Goal: Task Accomplishment & Management: Complete application form

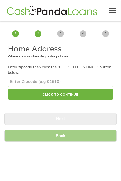
click at [63, 82] on input "number" at bounding box center [60, 82] width 105 height 10
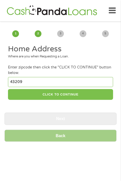
type input "43209"
click at [68, 99] on button "CLICK TO CONTINUE" at bounding box center [60, 94] width 105 height 11
type input "43209"
type input "Columbus"
select select "[US_STATE]"
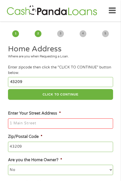
click at [60, 122] on input "Enter Your Street Address *" at bounding box center [60, 123] width 105 height 11
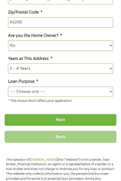
scroll to position [135, 0]
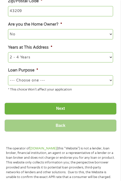
type input "[STREET_ADDRESS][PERSON_NAME]"
click at [66, 61] on select "1 Year or less 1 - 2 Years 2 - 4 Years Over 4 Years" at bounding box center [60, 57] width 105 height 10
select select "60months"
click at [8, 53] on select "1 Year or less 1 - 2 Years 2 - 4 Years Over 4 Years" at bounding box center [60, 57] width 105 height 10
click at [49, 82] on select "--- Choose one --- Pay Bills Debt Consolidation Home Improvement Major Purchase…" at bounding box center [60, 80] width 105 height 10
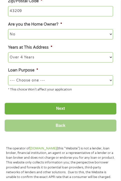
select select "homeimprovement"
click at [8, 76] on select "--- Choose one --- Pay Bills Debt Consolidation Home Improvement Major Purchase…" at bounding box center [60, 80] width 105 height 10
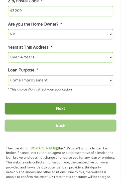
click at [62, 110] on input "Next" at bounding box center [61, 108] width 112 height 12
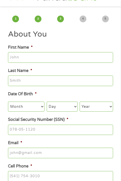
scroll to position [0, 0]
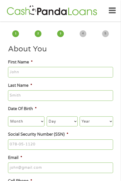
click at [66, 75] on input "First Name *" at bounding box center [60, 72] width 105 height 11
type input "[PERSON_NAME]"
click at [54, 96] on input "Last Name *" at bounding box center [60, 95] width 105 height 11
type input "[PERSON_NAME]"
click at [38, 121] on select "Month 1 2 3 4 5 6 7 8 9 10 11 12" at bounding box center [26, 121] width 37 height 10
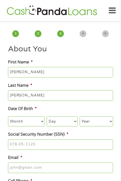
select select "5"
click at [8, 117] on select "Month 1 2 3 4 5 6 7 8 9 10 11 12" at bounding box center [26, 121] width 37 height 10
click at [69, 121] on select "Day 1 2 3 4 5 6 7 8 9 10 11 12 13 14 15 16 17 18 19 20 21 22 23 24 25 26 27 28 …" at bounding box center [62, 121] width 31 height 10
select select "30"
click at [47, 117] on select "Day 1 2 3 4 5 6 7 8 9 10 11 12 13 14 15 16 17 18 19 20 21 22 23 24 25 26 27 28 …" at bounding box center [62, 121] width 31 height 10
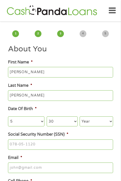
click at [102, 121] on select "Year [DATE] 2006 2005 2004 2003 2002 2001 2000 1999 1998 1997 1996 1995 1994 19…" at bounding box center [97, 121] width 34 height 10
select select "1992"
click at [80, 117] on select "Year [DATE] 2006 2005 2004 2003 2002 2001 2000 1999 1998 1997 1996 1995 1994 19…" at bounding box center [97, 121] width 34 height 10
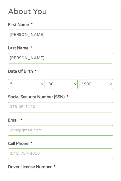
scroll to position [44, 0]
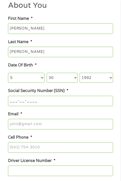
click at [59, 101] on input "___-__-____" at bounding box center [60, 101] width 105 height 11
drag, startPoint x: 59, startPoint y: 101, endPoint x: 8, endPoint y: 100, distance: 50.8
click at [8, 100] on input "___-__-____" at bounding box center [60, 101] width 105 height 11
type input "300-94-7075"
click at [52, 124] on input "Email *" at bounding box center [60, 124] width 105 height 11
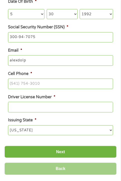
scroll to position [124, 0]
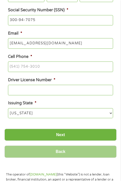
type input "[EMAIL_ADDRESS][DOMAIN_NAME]"
click at [75, 69] on input "(___) ___-____" at bounding box center [60, 66] width 105 height 11
drag, startPoint x: 75, startPoint y: 69, endPoint x: 9, endPoint y: 68, distance: 66.5
click at [9, 68] on input "(___) ___-____" at bounding box center [60, 66] width 105 height 11
type input "[PHONE_NUMBER]"
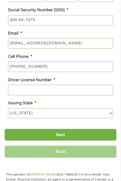
click at [60, 93] on input "Driver License Number *" at bounding box center [60, 90] width 105 height 11
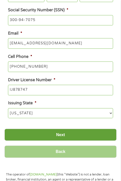
type input "IJ878747"
click at [62, 134] on input "Next" at bounding box center [61, 134] width 112 height 12
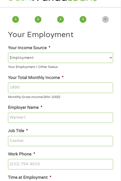
scroll to position [0, 0]
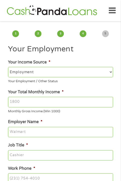
click at [54, 70] on select "--- Choose one --- Employment [DEMOGRAPHIC_DATA] Benefits" at bounding box center [60, 72] width 105 height 10
click at [55, 104] on input "Your Total Monthly Income *" at bounding box center [60, 102] width 105 height 11
type input "6500"
click at [51, 129] on input "Employer Name *" at bounding box center [60, 132] width 105 height 11
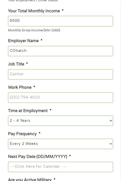
scroll to position [91, 0]
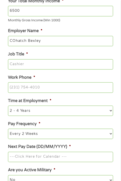
type input "COhatch Bexley"
click at [52, 63] on input "Job Title *" at bounding box center [60, 64] width 105 height 11
type input "COhatch Bexley"
click at [54, 88] on input "(___) ___-____" at bounding box center [60, 87] width 105 height 11
drag, startPoint x: 54, startPoint y: 88, endPoint x: 10, endPoint y: 89, distance: 44.0
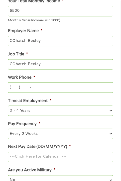
click at [10, 89] on input "(___) ___-____" at bounding box center [60, 87] width 105 height 11
type input "[PHONE_NUMBER]"
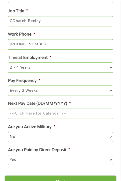
scroll to position [144, 0]
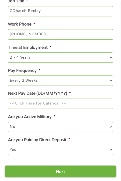
click at [72, 61] on select "--- Choose one --- 1 Year or less 1 - 2 Years 2 - 4 Years Over 4 Years" at bounding box center [60, 57] width 105 height 10
select select "60months"
click at [8, 54] on select "--- Choose one --- 1 Year or less 1 - 2 Years 2 - 4 Years Over 4 Years" at bounding box center [60, 57] width 105 height 10
click at [52, 82] on select "--- Choose one --- Every 2 Weeks Every Week Monthly Semi-Monthly" at bounding box center [60, 80] width 105 height 10
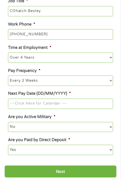
click at [51, 104] on input "Next Pay Date (DD/MM/YYYY) *" at bounding box center [60, 103] width 105 height 11
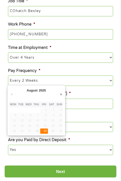
type input "[DATE]"
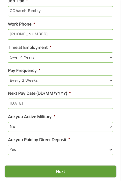
click at [65, 172] on input "Next" at bounding box center [61, 171] width 112 height 12
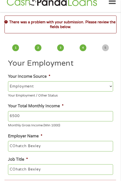
scroll to position [0, 0]
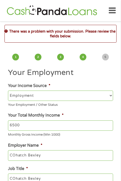
click at [53, 93] on select "--- Choose one --- Employment [DEMOGRAPHIC_DATA] Benefits" at bounding box center [60, 95] width 105 height 10
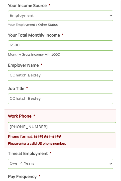
scroll to position [90, 0]
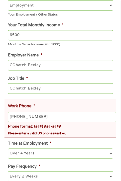
drag, startPoint x: 43, startPoint y: 118, endPoint x: 50, endPoint y: 121, distance: 7.4
click at [50, 121] on input "[PHONE_NUMBER]" at bounding box center [62, 117] width 108 height 11
click at [78, 114] on input "[PHONE_NUMBER]" at bounding box center [62, 117] width 108 height 11
type input "[PHONE_NUMBER]"
click at [93, 131] on div "Please enter a valid US phone number." at bounding box center [62, 132] width 108 height 7
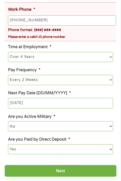
scroll to position [193, 0]
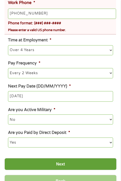
click at [66, 162] on input "Next" at bounding box center [61, 164] width 112 height 12
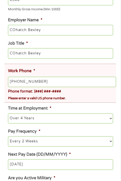
scroll to position [126, 0]
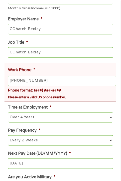
click at [50, 83] on input "[PHONE_NUMBER]" at bounding box center [62, 81] width 108 height 11
type input "[PHONE_NUMBER]"
click at [75, 107] on li "Time at Employment * --- Choose one --- 1 Year or less 1 - 2 Years 2 - 4 Years …" at bounding box center [61, 113] width 112 height 18
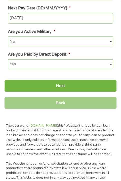
scroll to position [273, 0]
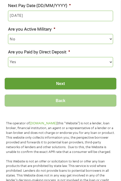
click at [65, 82] on input "Next" at bounding box center [61, 83] width 112 height 12
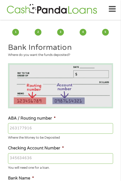
scroll to position [0, 0]
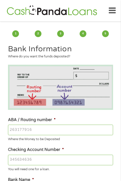
click at [67, 128] on input "ABA / Routing number *" at bounding box center [60, 129] width 105 height 11
click at [55, 131] on input "ABA / Routing number *" at bounding box center [60, 129] width 105 height 11
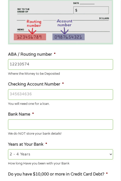
scroll to position [70, 0]
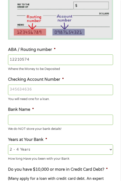
type input "122105744"
type input "COMPASS BANK"
type input "122105744"
click at [67, 89] on input "Checking Account Number *" at bounding box center [60, 89] width 105 height 11
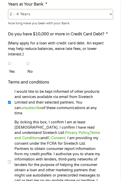
scroll to position [215, 0]
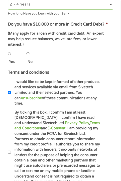
type input "08180846869"
click at [28, 50] on input "No" at bounding box center [28, 54] width 3 height 10
radio input "true"
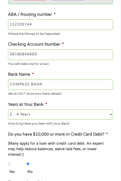
scroll to position [98, 0]
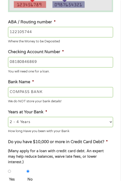
click at [67, 31] on input "122105744" at bounding box center [60, 32] width 105 height 11
paste input "0"
type input "031100089"
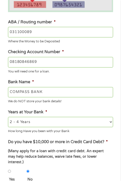
type input "PNC BANK NATIONAL ASSOCIATION"
type input "031100089"
click at [100, 46] on ul "Bank Information Where do you want the funds deposited? ABA / Routing number * …" at bounding box center [61, 128] width 112 height 365
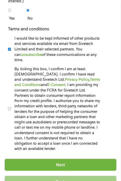
scroll to position [273, 0]
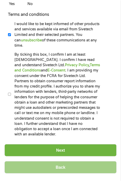
click at [9, 89] on input "By ticking this box, I confirm I am at least [DEMOGRAPHIC_DATA]. I confirm I ha…" at bounding box center [9, 94] width 3 height 10
checkbox input "true"
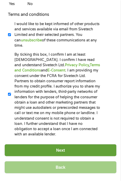
click at [66, 144] on input "Next" at bounding box center [61, 150] width 112 height 12
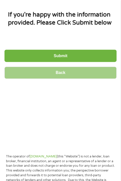
scroll to position [0, 0]
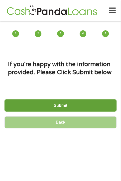
click at [66, 106] on input "Submit" at bounding box center [61, 105] width 112 height 12
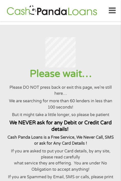
drag, startPoint x: 39, startPoint y: 46, endPoint x: 34, endPoint y: 39, distance: 8.2
click at [34, 39] on div at bounding box center [60, 52] width 109 height 31
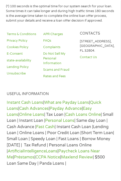
scroll to position [620, 0]
